Goal: Task Accomplishment & Management: Manage account settings

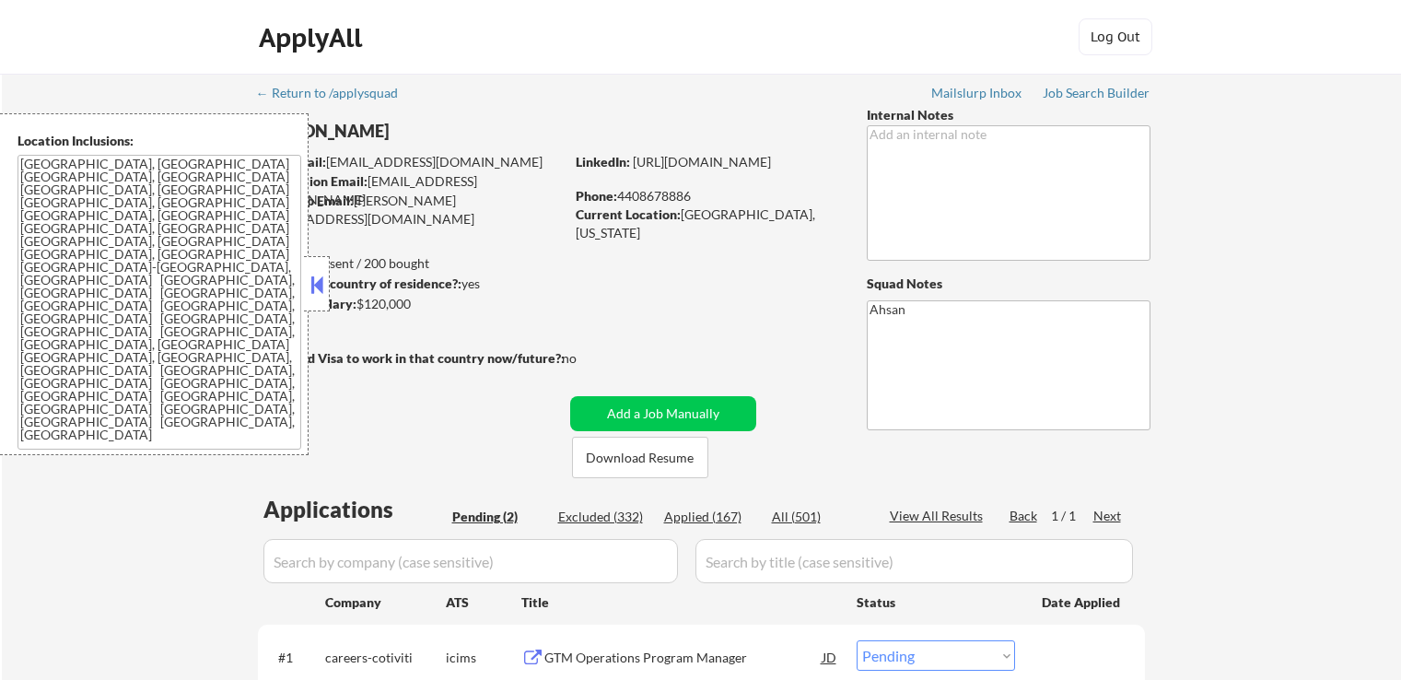
select select ""pending""
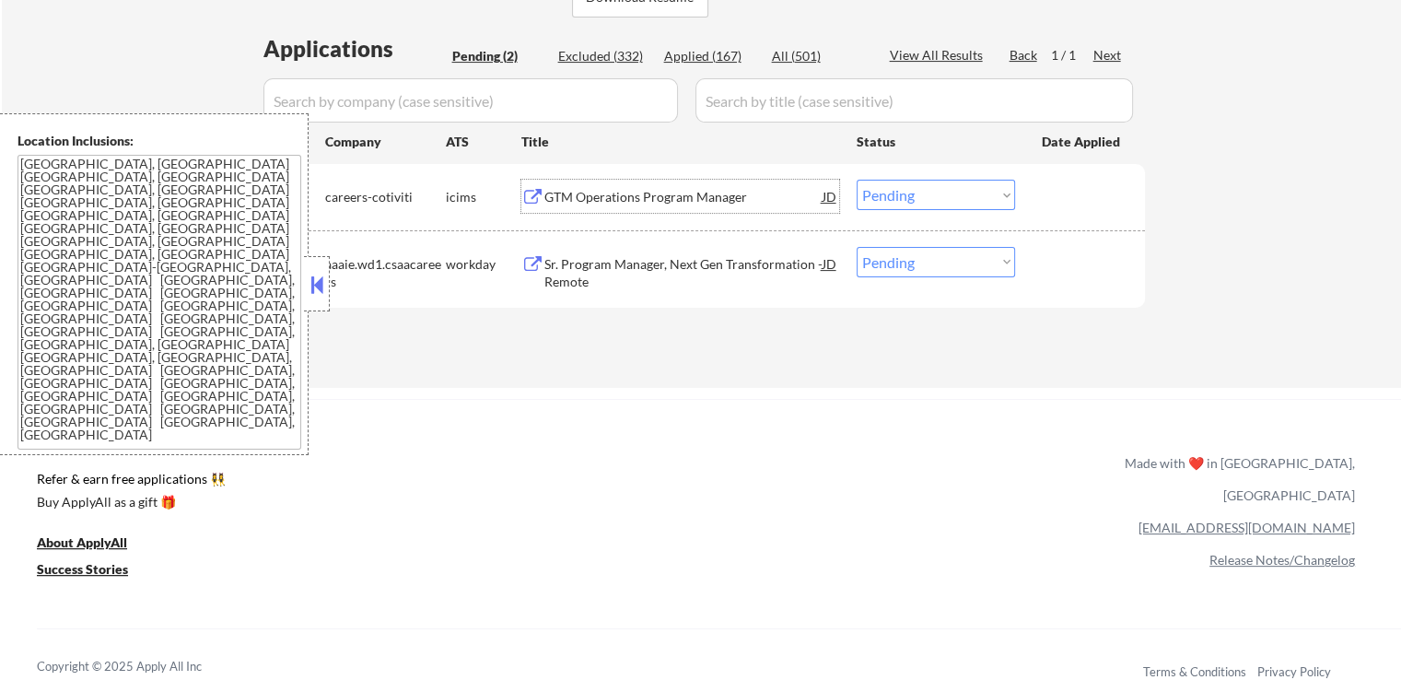
click at [581, 201] on div "GTM Operations Program Manager" at bounding box center [683, 197] width 278 height 18
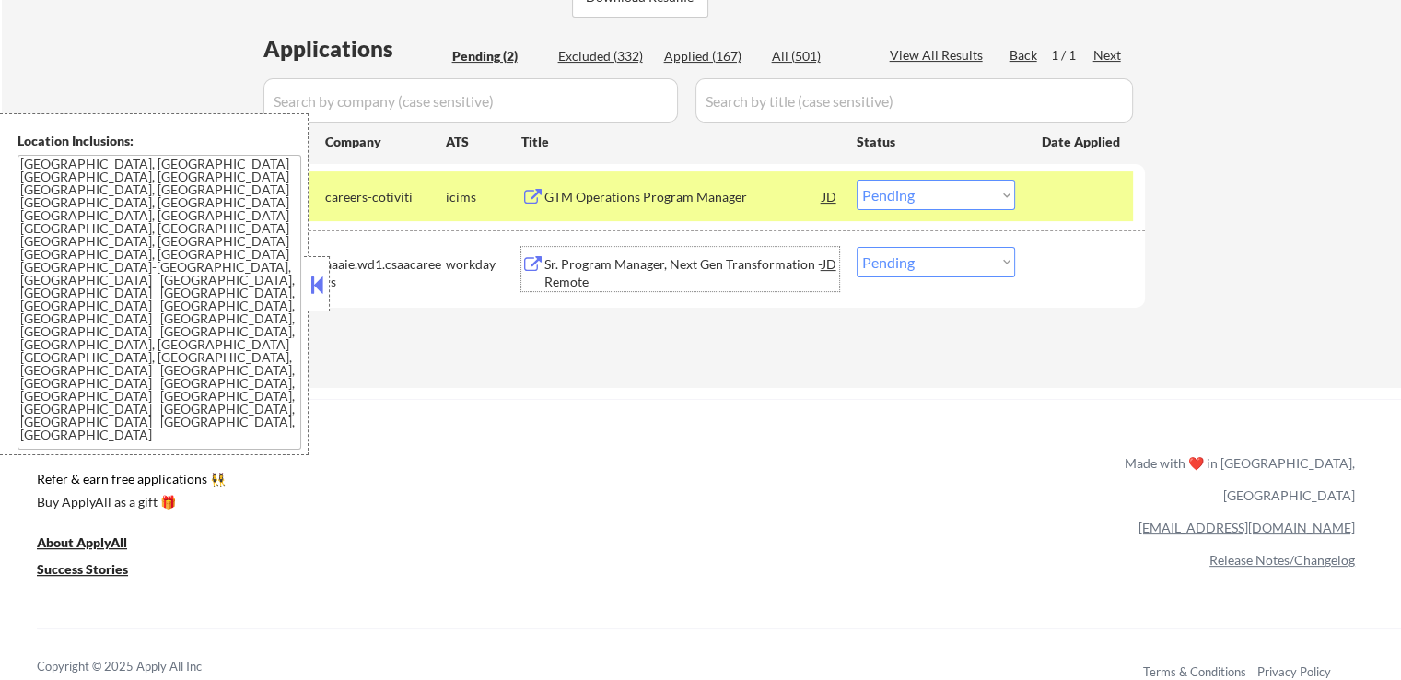
click at [648, 259] on div "Sr. Program Manager, Next Gen Transformation - Remote" at bounding box center [683, 273] width 278 height 36
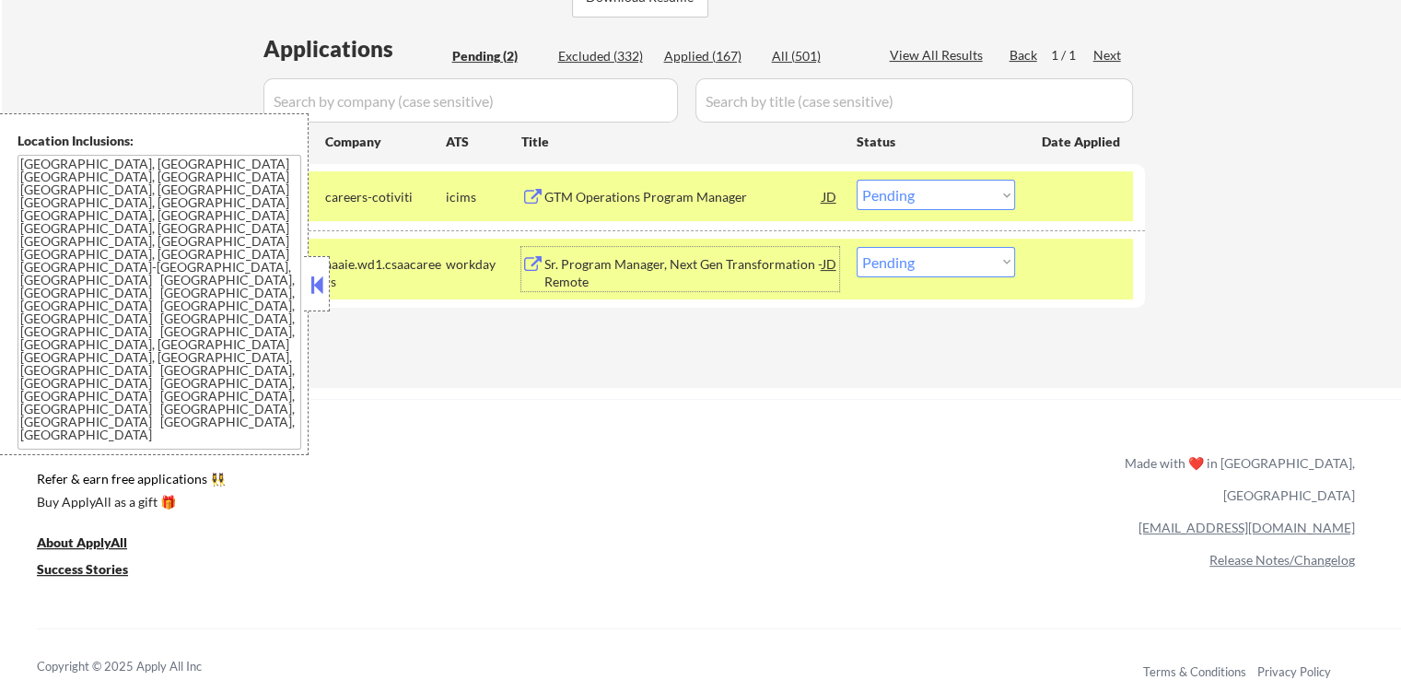
click at [942, 185] on select "Choose an option... Pending Applied Excluded (Questions) Excluded (Expired) Exc…" at bounding box center [935, 195] width 158 height 30
click at [856, 180] on select "Choose an option... Pending Applied Excluded (Questions) Excluded (Expired) Exc…" at bounding box center [935, 195] width 158 height 30
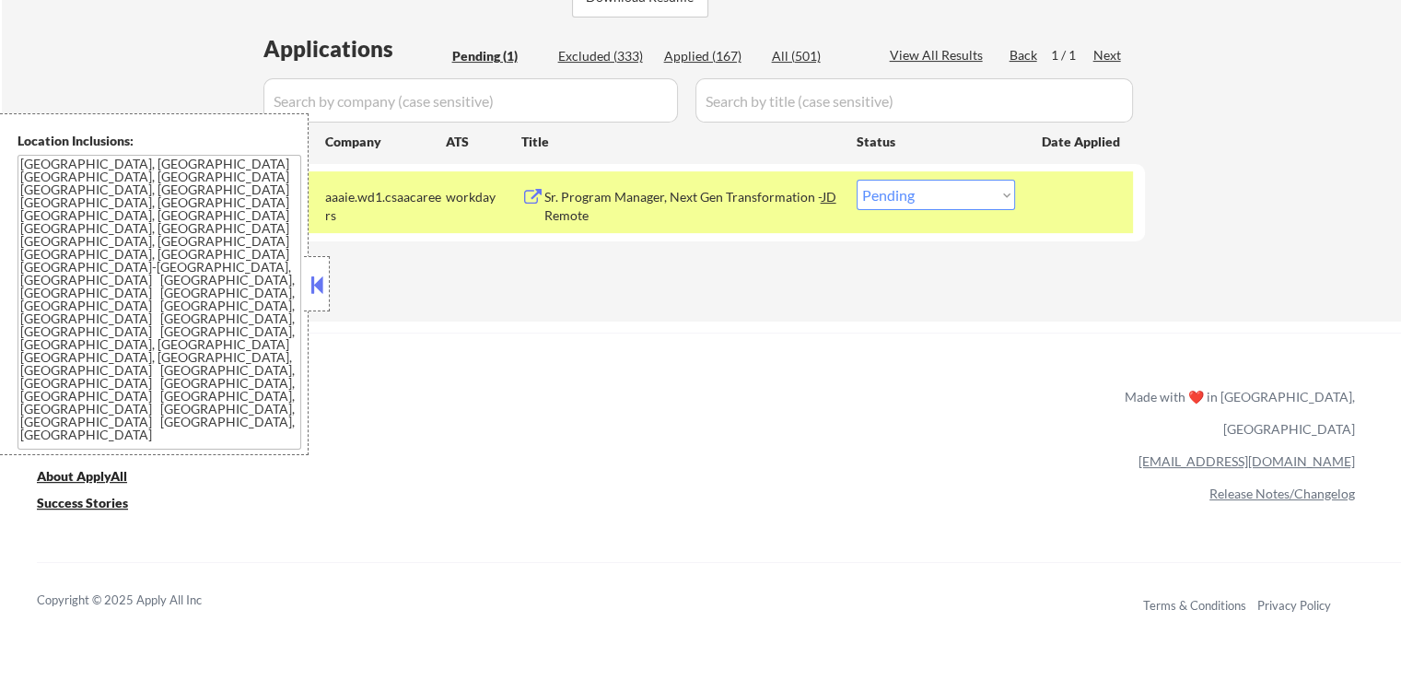
click at [584, 215] on div "Sr. Program Manager, Next Gen Transformation - Remote" at bounding box center [683, 206] width 278 height 36
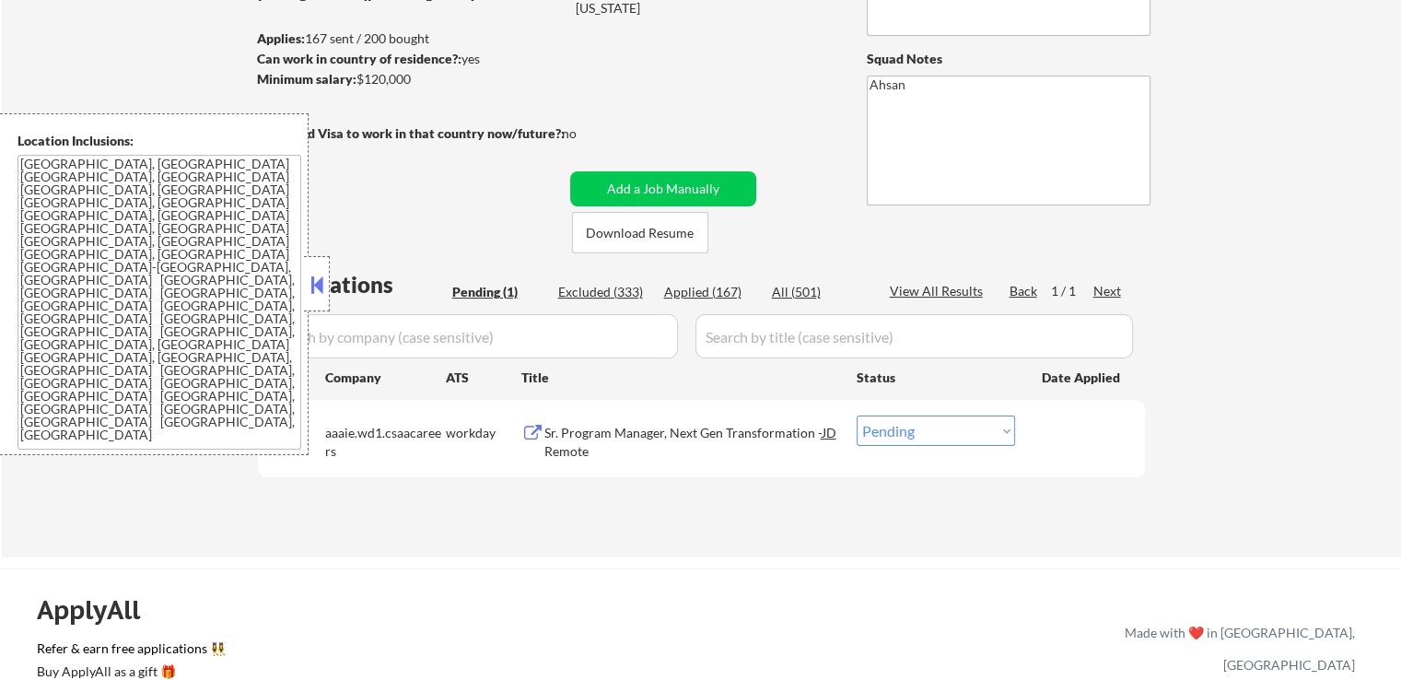
scroll to position [368, 0]
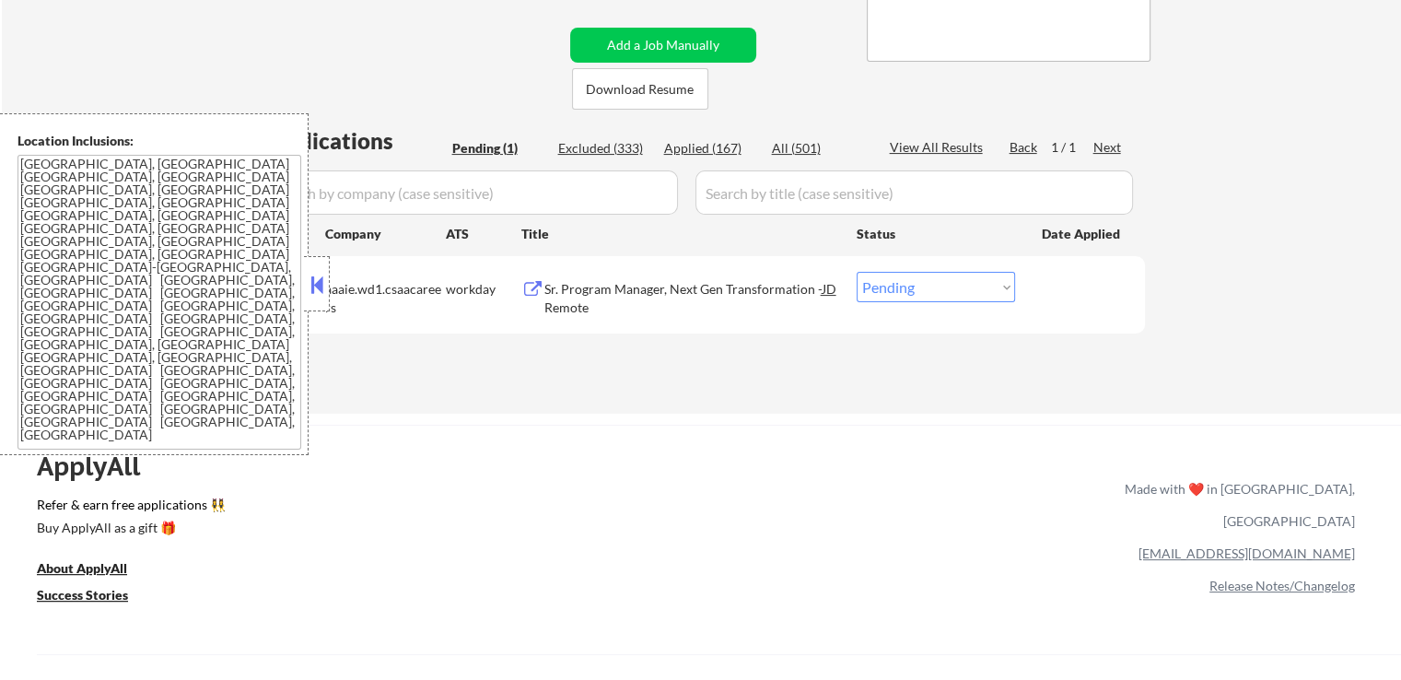
click at [919, 288] on select "Choose an option... Pending Applied Excluded (Questions) Excluded (Expired) Exc…" at bounding box center [935, 287] width 158 height 30
select select ""applied""
click at [856, 272] on select "Choose an option... Pending Applied Excluded (Questions) Excluded (Expired) Exc…" at bounding box center [935, 287] width 158 height 30
